Goal: Task Accomplishment & Management: Complete application form

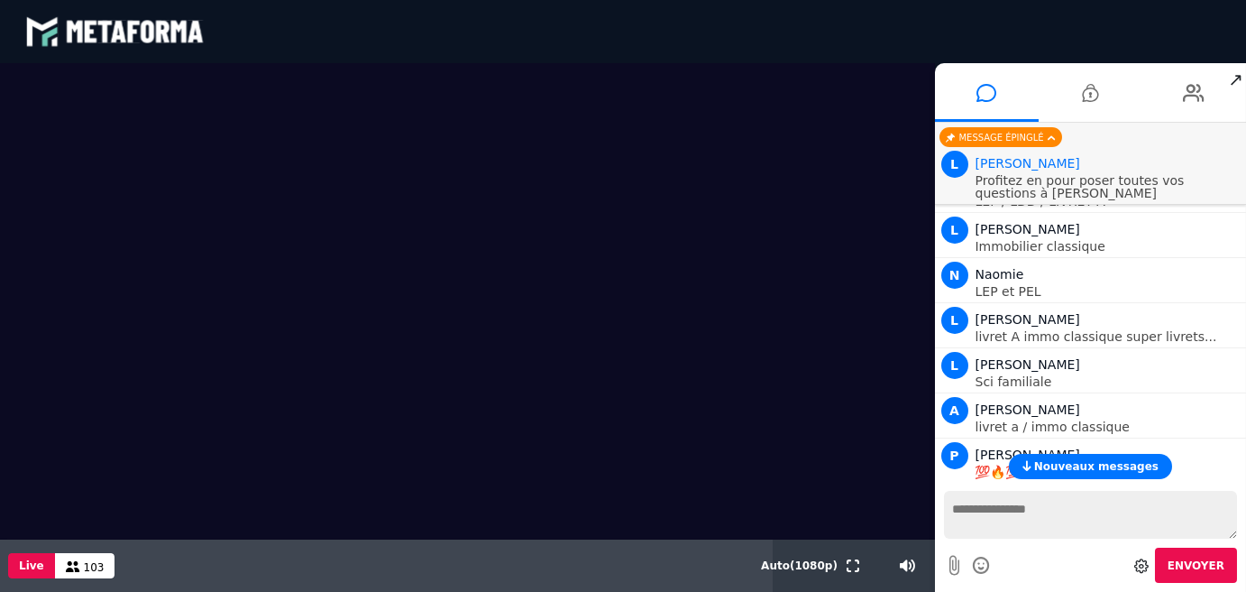
scroll to position [1962, 0]
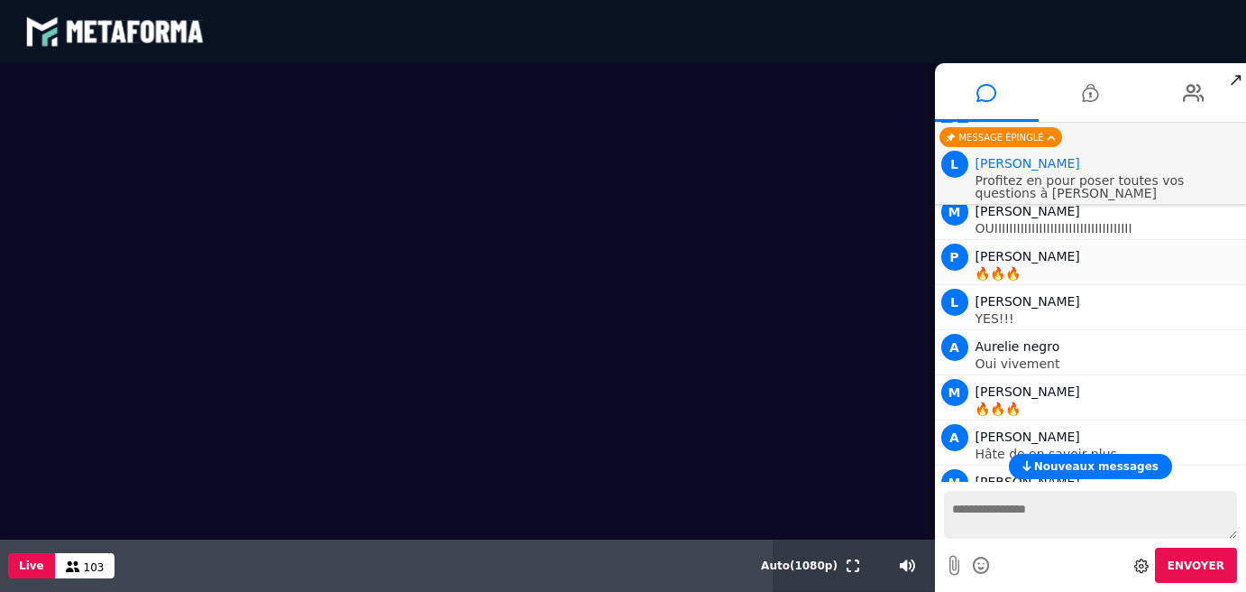
click at [1163, 87] on li at bounding box center [1194, 92] width 104 height 59
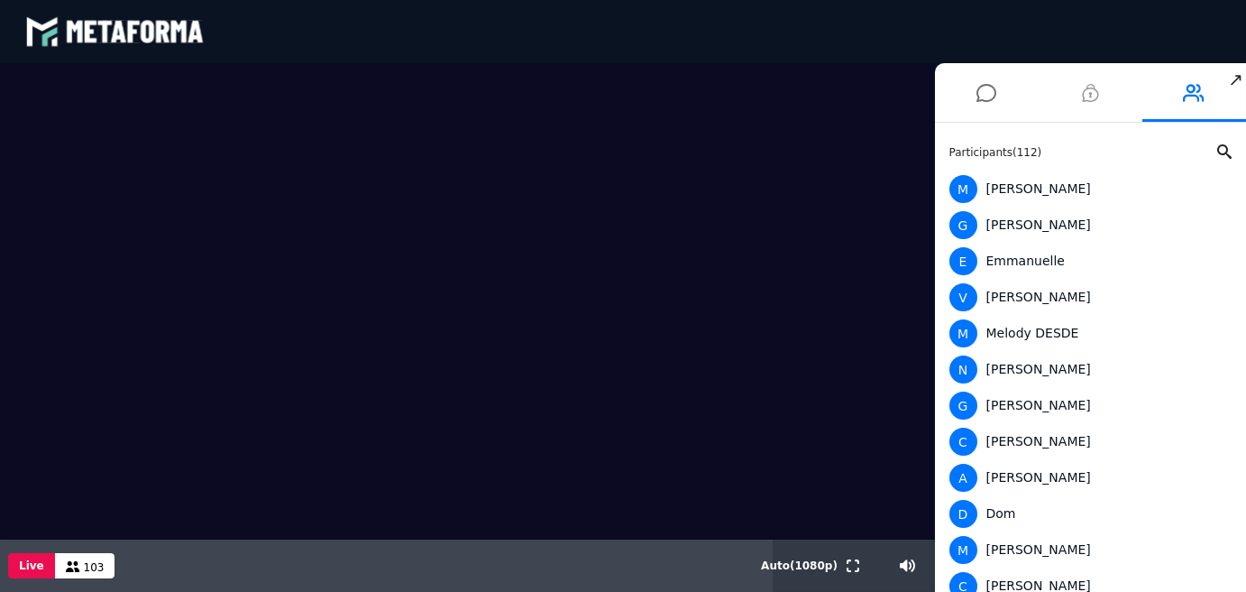
click at [1091, 98] on icon at bounding box center [1090, 92] width 16 height 45
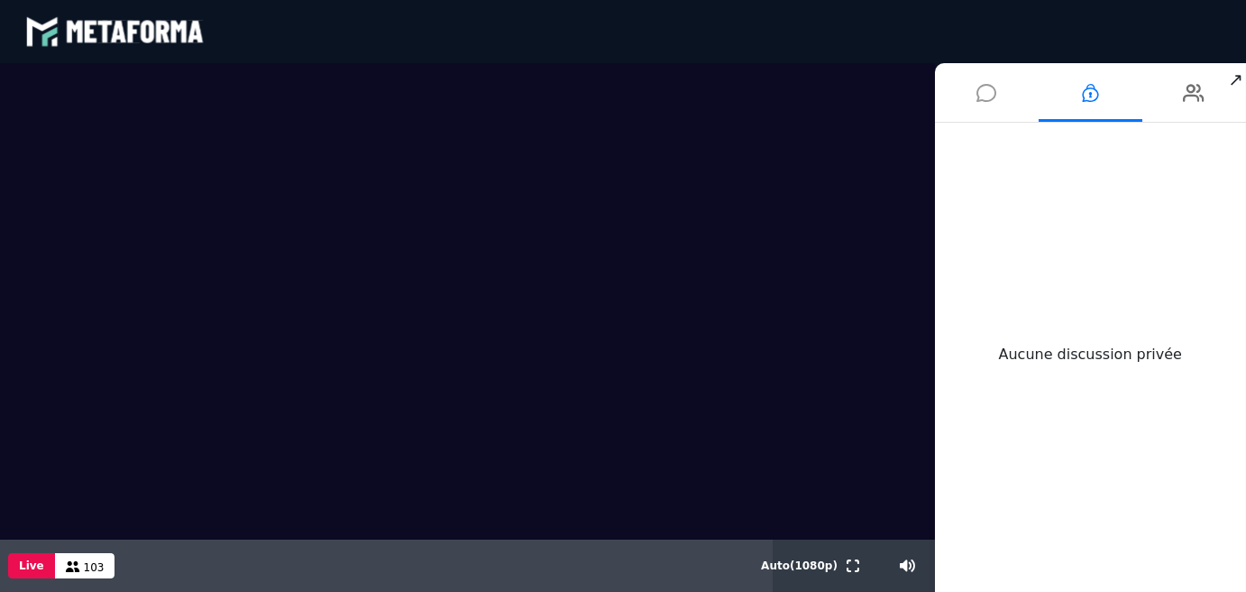
click at [983, 92] on icon at bounding box center [987, 92] width 20 height 45
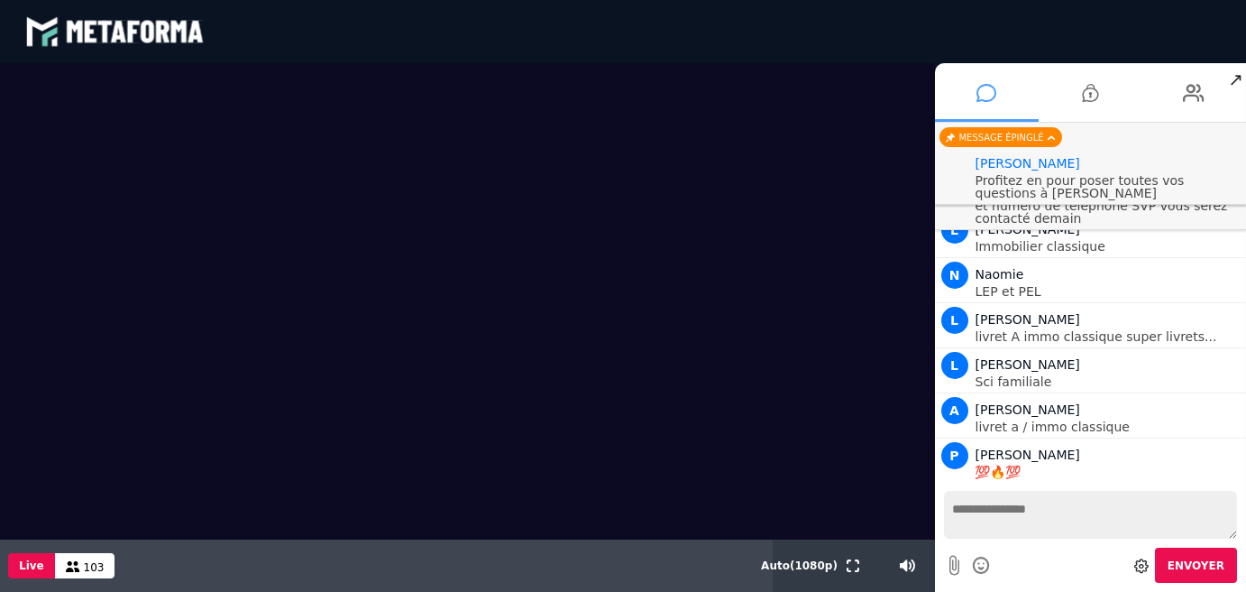
scroll to position [14388, 0]
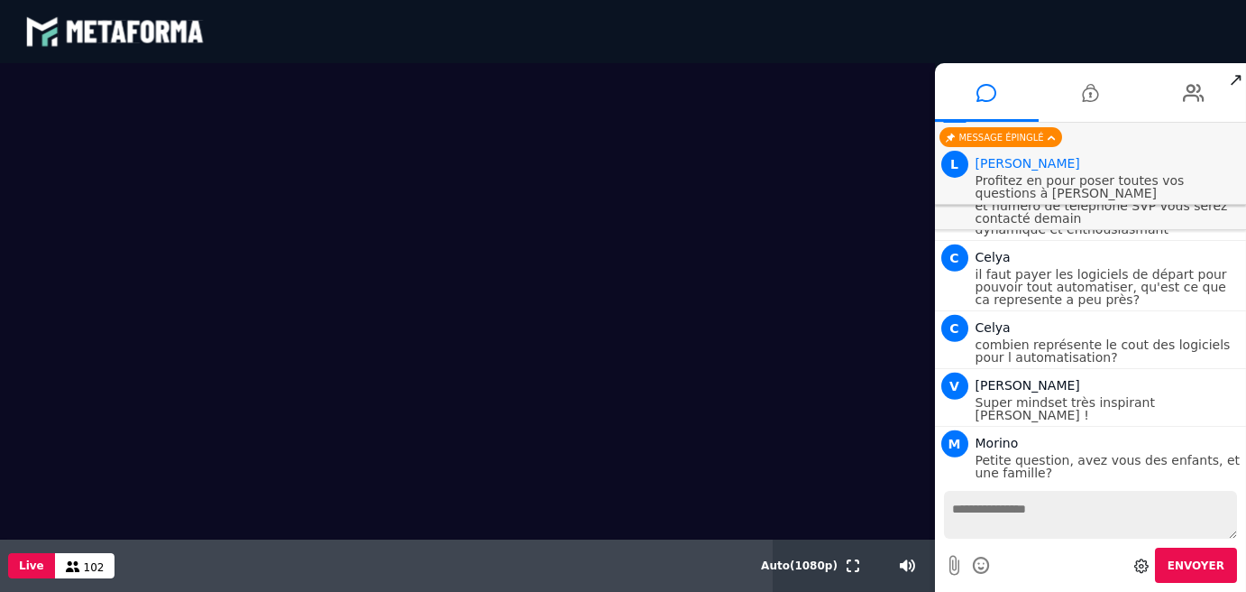
click at [1029, 216] on p "Pour ceux qui souhaitent un RDV merci de m'indiquer votre email / nom prenom et…" at bounding box center [1109, 199] width 267 height 50
click at [1044, 215] on p "Pour ceux qui souhaitent un RDV merci de m'indiquer votre email / nom prenom et…" at bounding box center [1109, 199] width 267 height 50
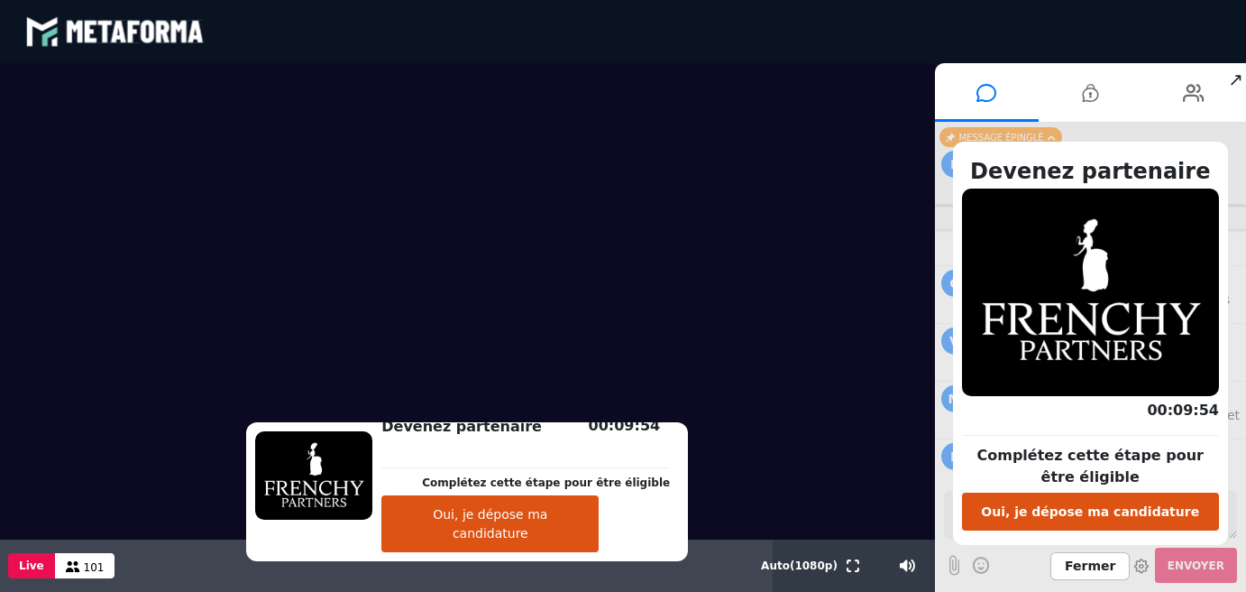
scroll to position [14478, 0]
click at [517, 537] on button "Oui, je dépose ma candidature" at bounding box center [489, 523] width 217 height 57
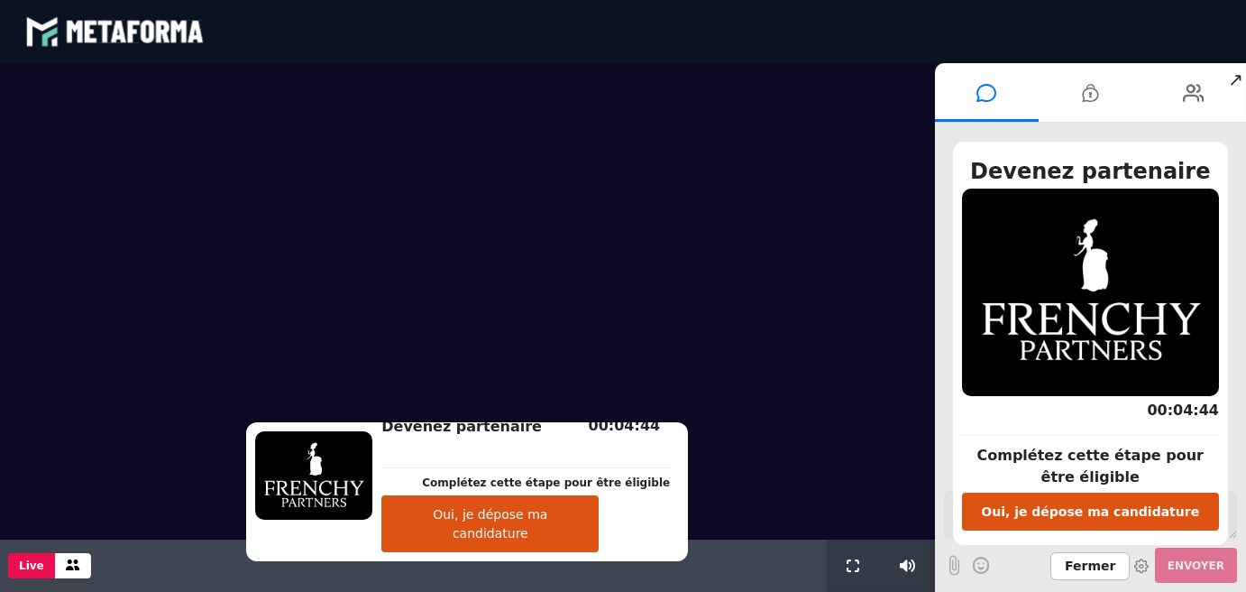
scroll to position [1716, 0]
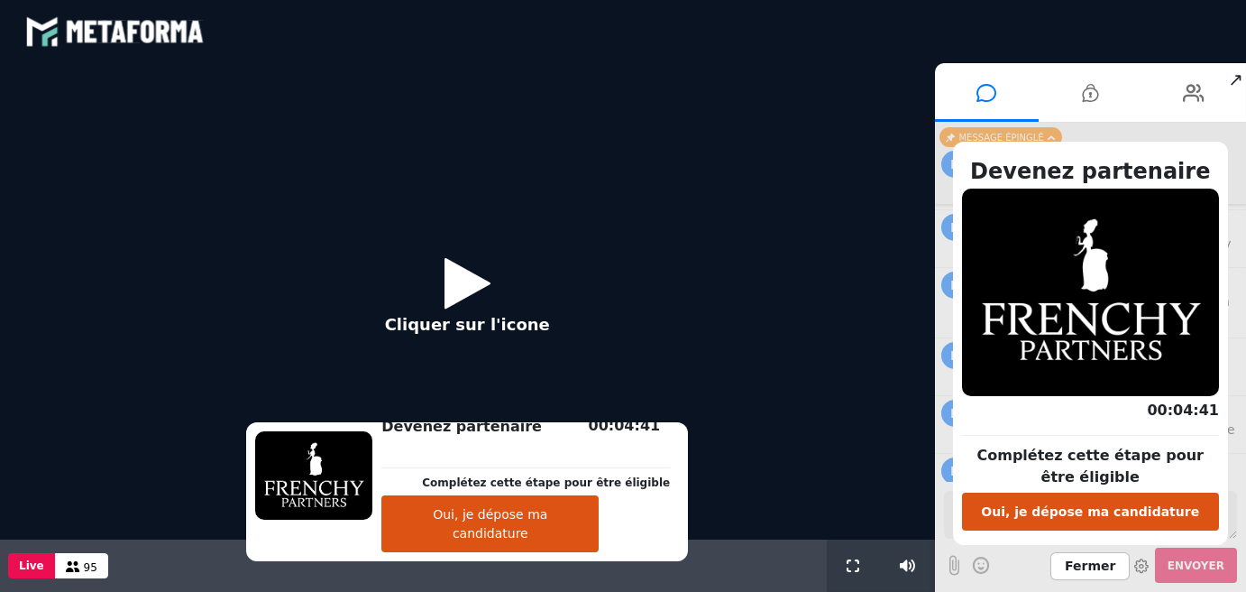
click at [464, 280] on icon at bounding box center [468, 282] width 46 height 59
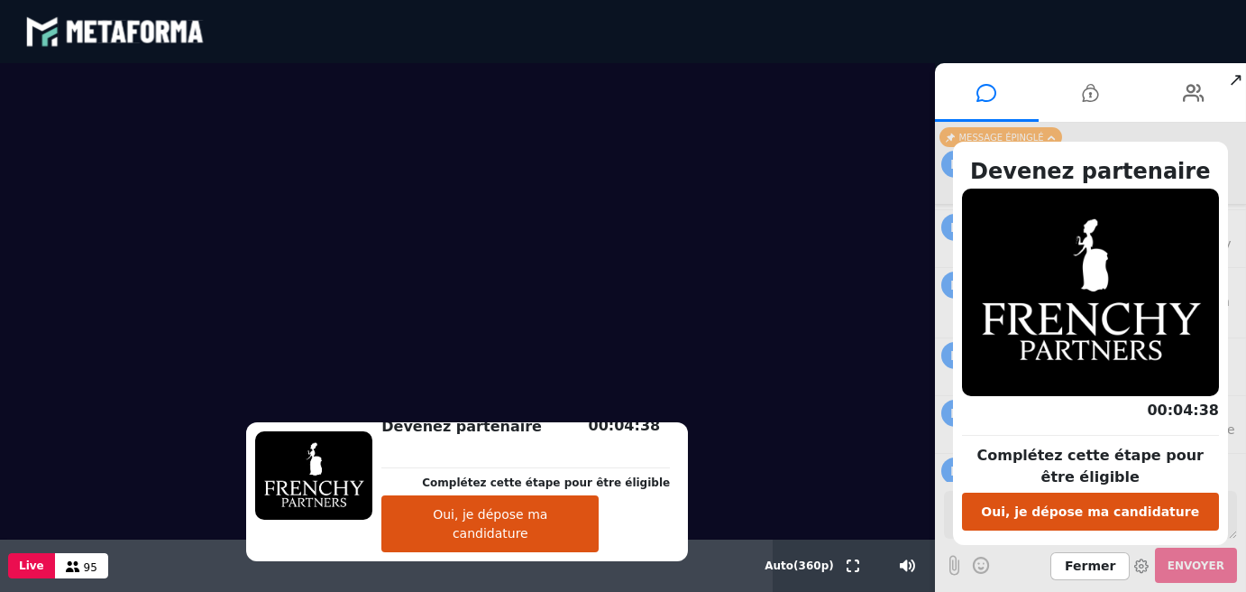
click at [538, 527] on button "Oui, je dépose ma candidature" at bounding box center [489, 523] width 217 height 57
